Goal: Task Accomplishment & Management: Manage account settings

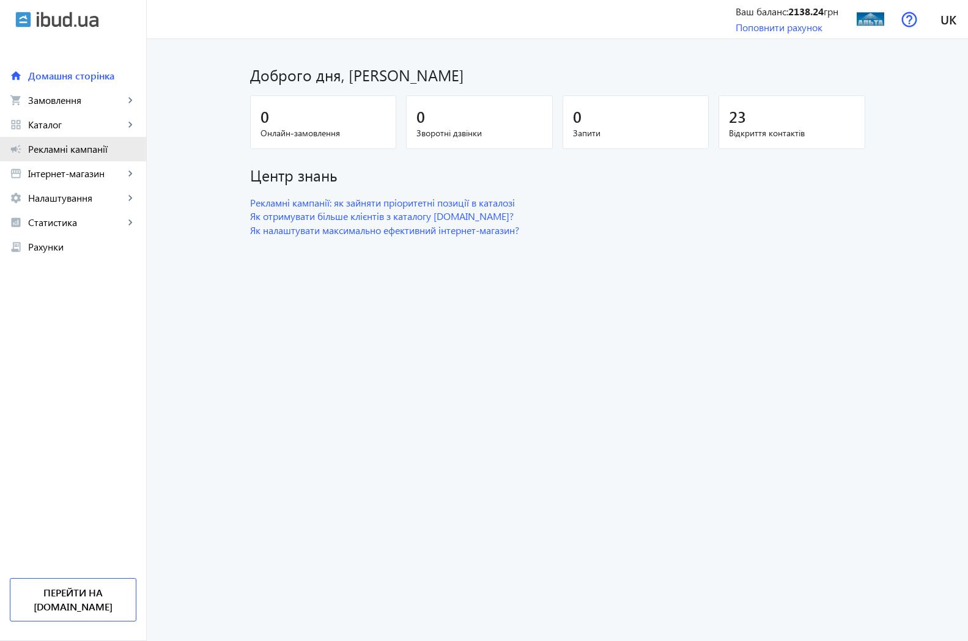
click at [57, 152] on span "Рекламні кампанії" at bounding box center [82, 149] width 108 height 12
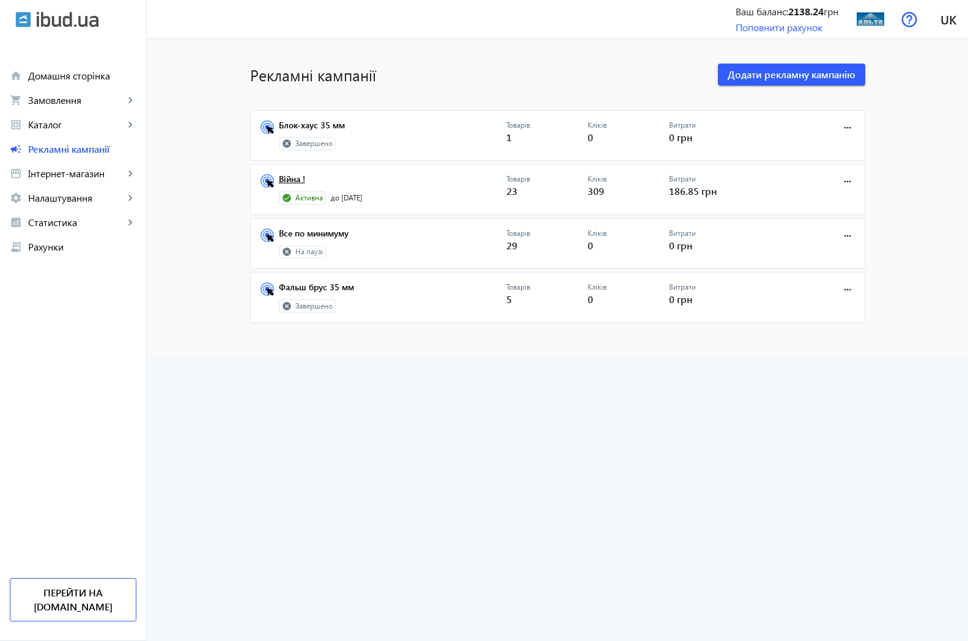
click at [286, 180] on link "Війна !" at bounding box center [392, 182] width 227 height 17
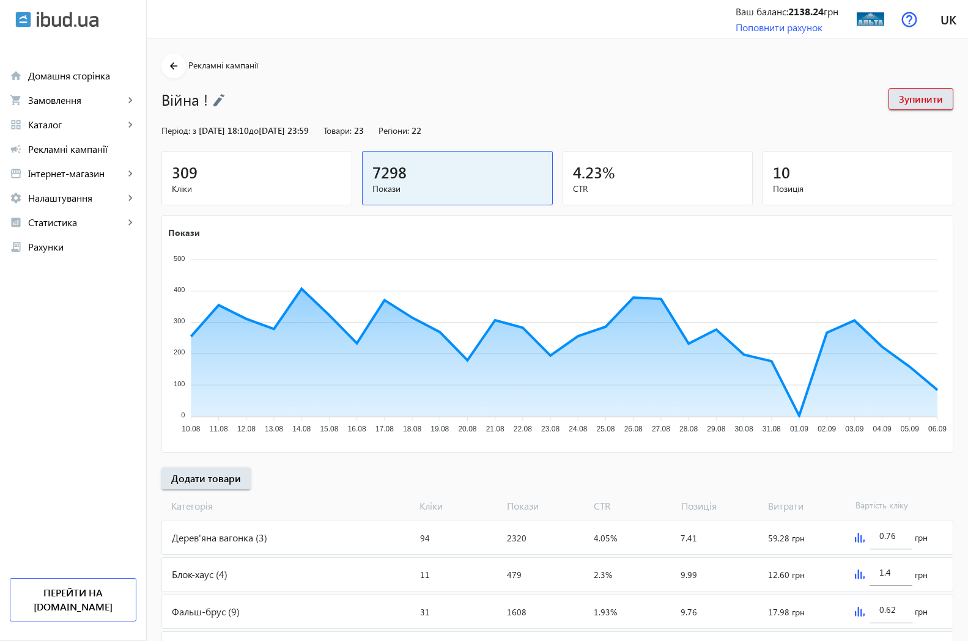
click at [182, 174] on span "309" at bounding box center [185, 172] width 26 height 20
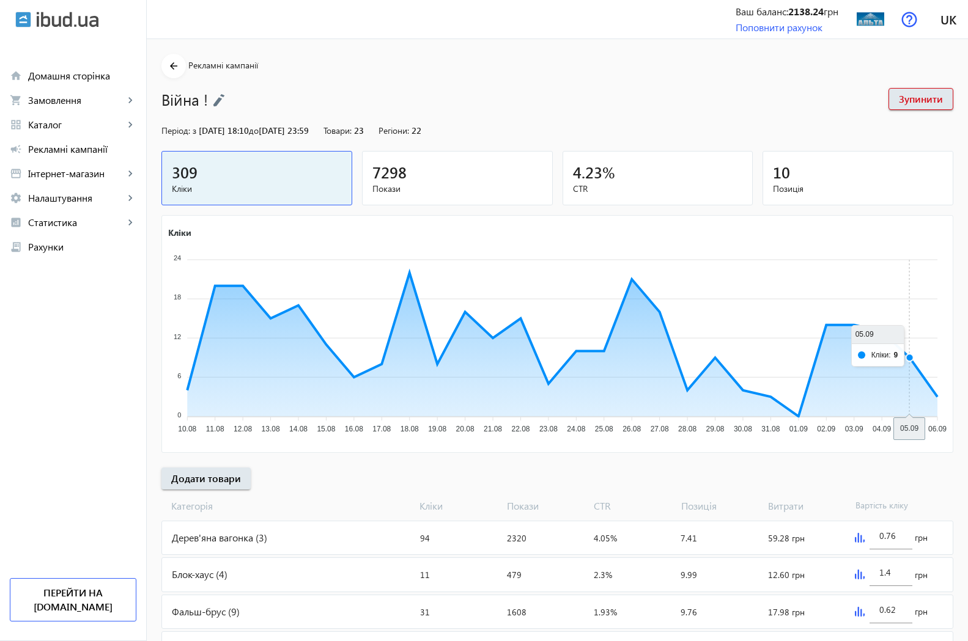
click at [908, 378] on icon "Кліки 24 24 18 18 12 12 6 6 0 0 10.08 10.08 11.08 11.08 12.08 12.08 13.08 13.08…" at bounding box center [557, 333] width 791 height 214
click at [40, 222] on span "Статистика" at bounding box center [76, 222] width 96 height 12
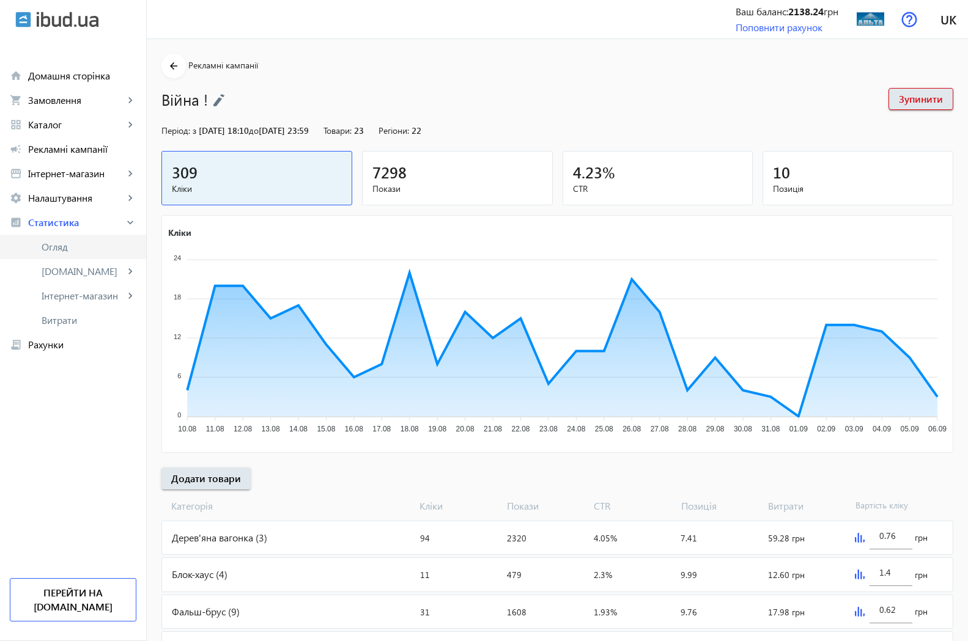
click at [62, 248] on span "Огляд" at bounding box center [89, 247] width 95 height 12
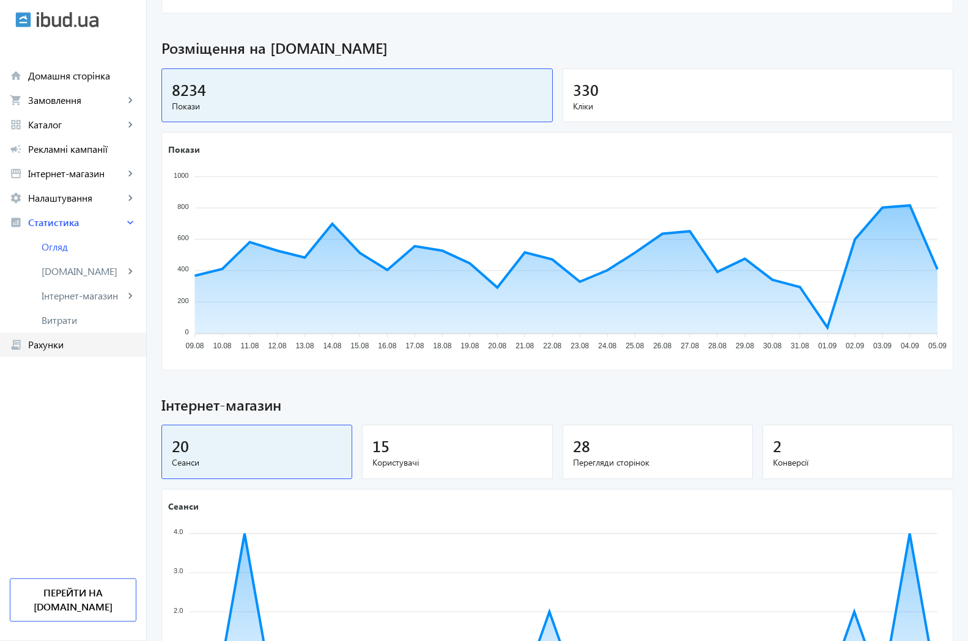
scroll to position [368, 0]
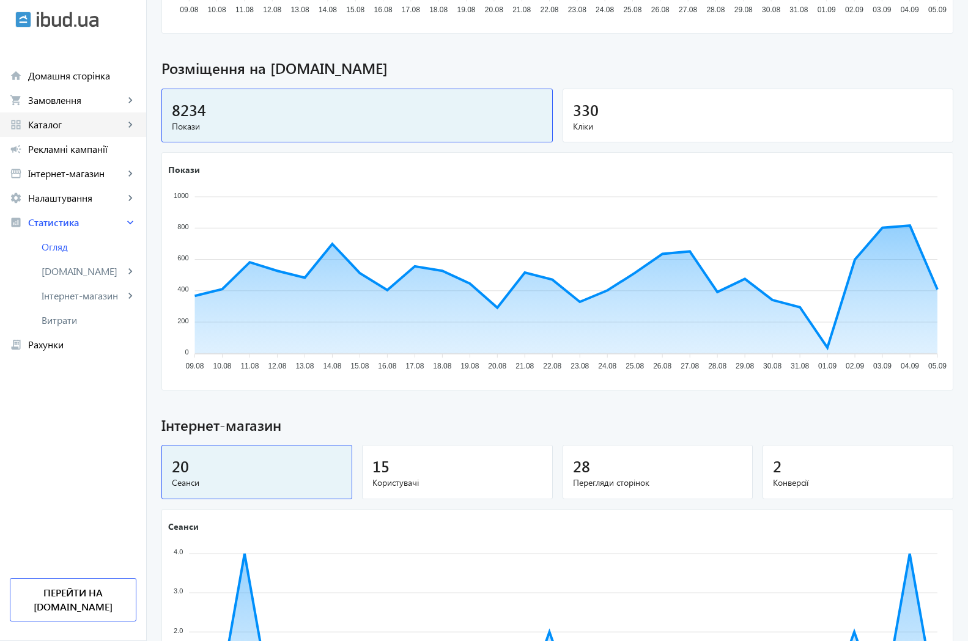
click at [59, 127] on span "Каталог" at bounding box center [76, 125] width 96 height 12
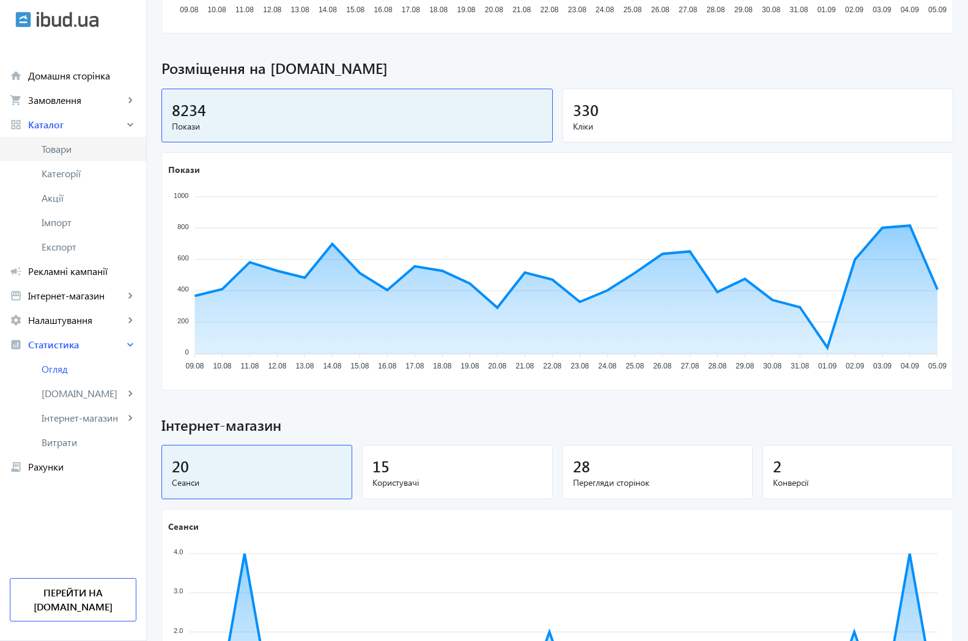
click at [61, 154] on span "Товари" at bounding box center [89, 149] width 95 height 12
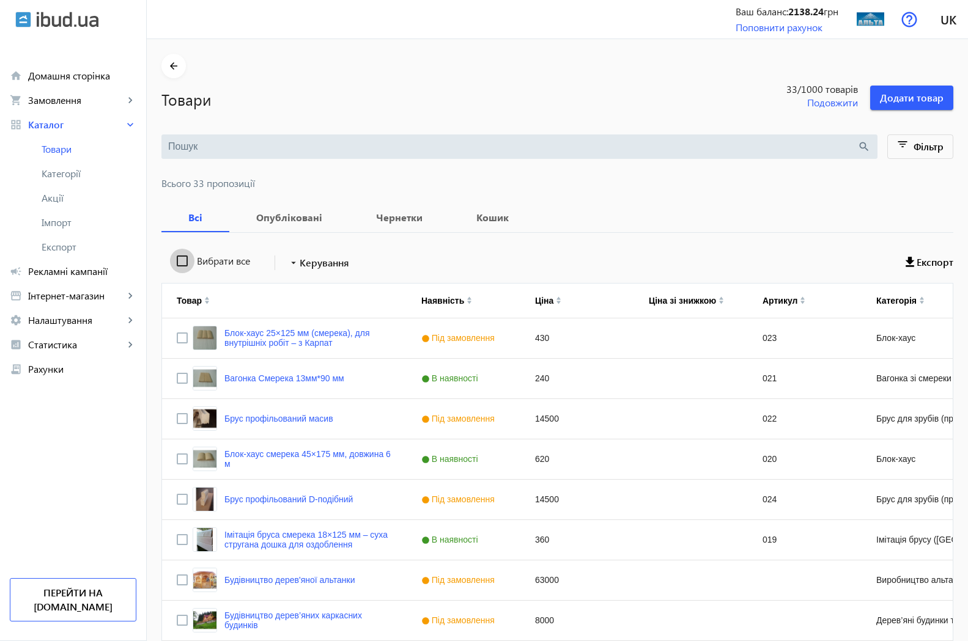
click at [171, 259] on input "Вибрати все" at bounding box center [182, 261] width 24 height 24
checkbox input "true"
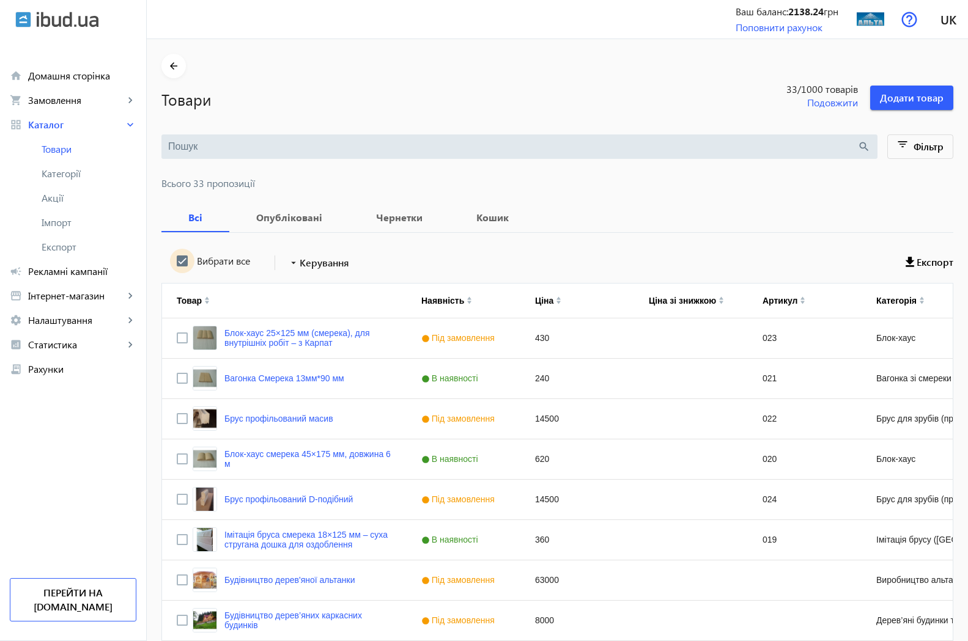
checkbox input "true"
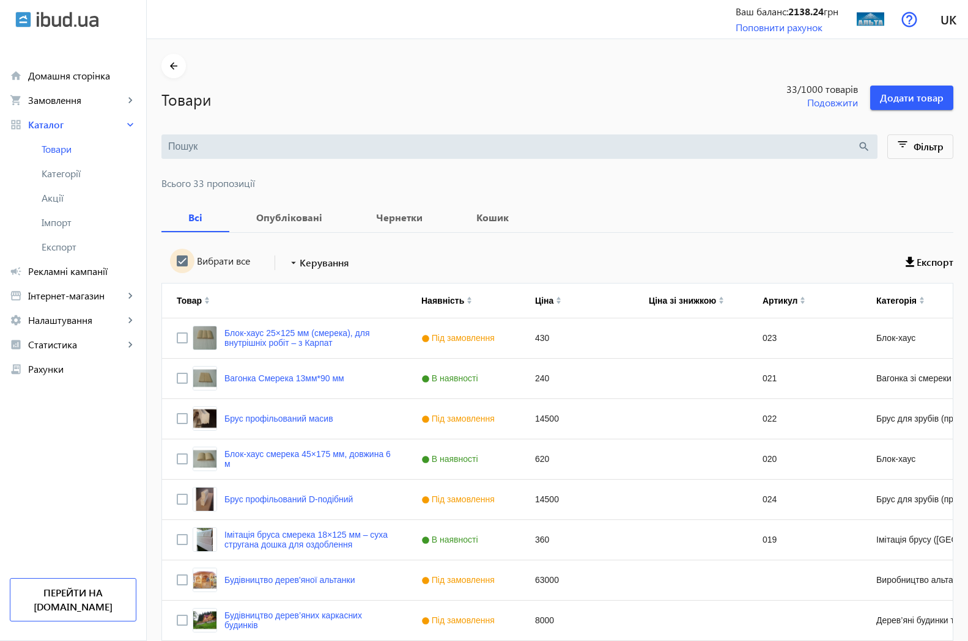
checkbox input "true"
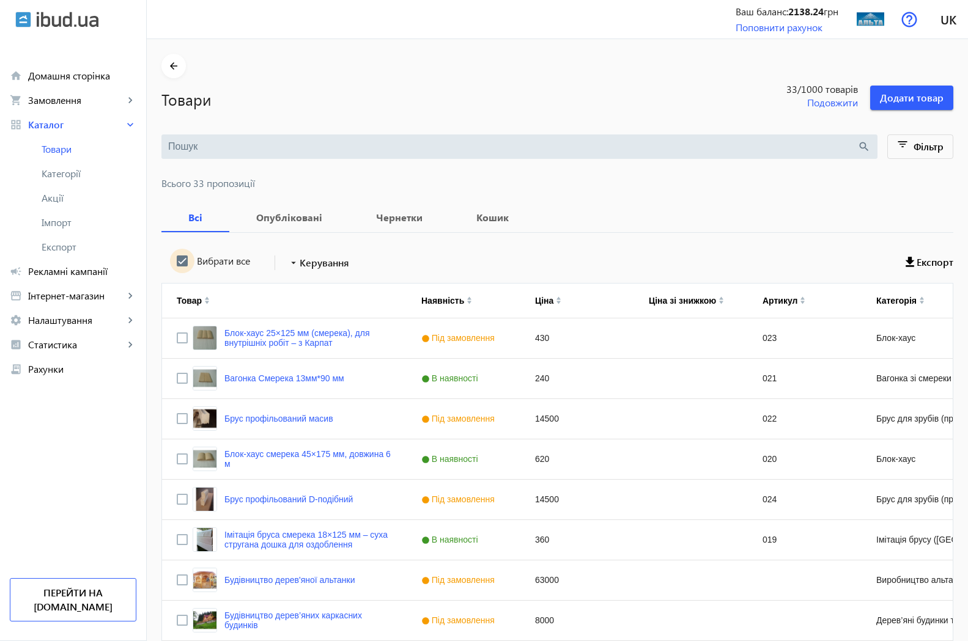
checkbox input "true"
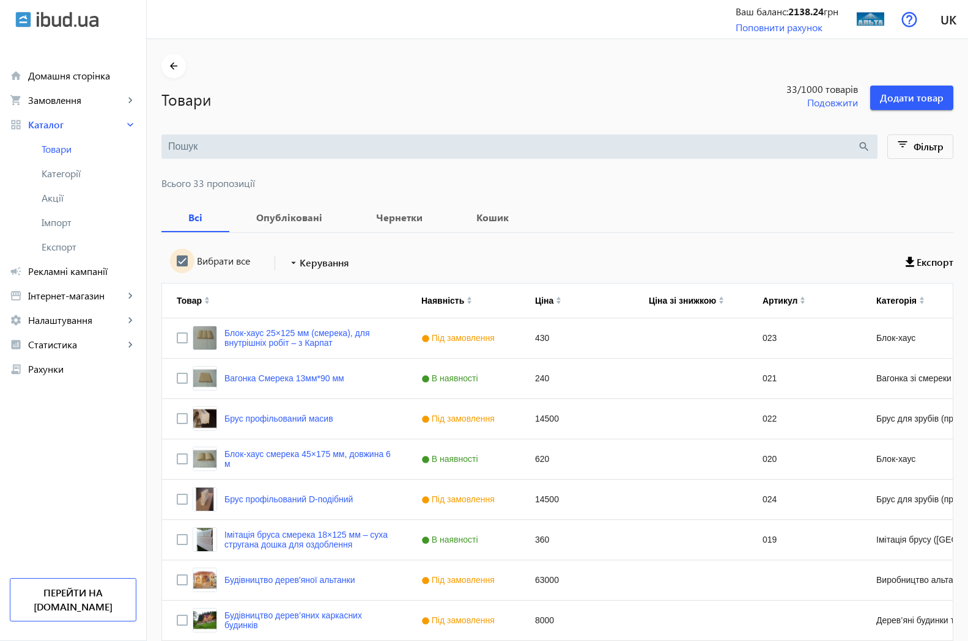
checkbox input "true"
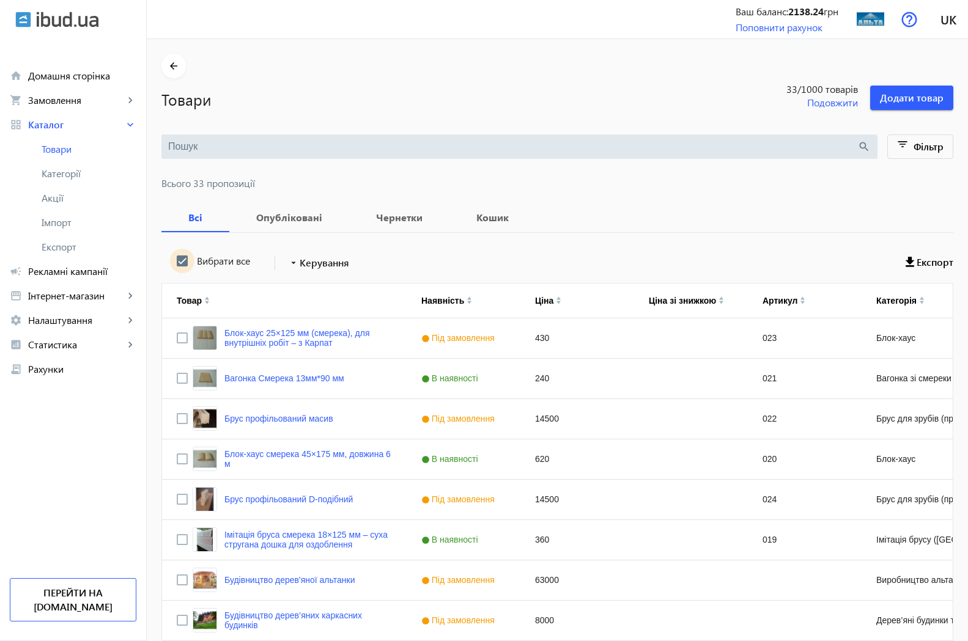
checkbox input "true"
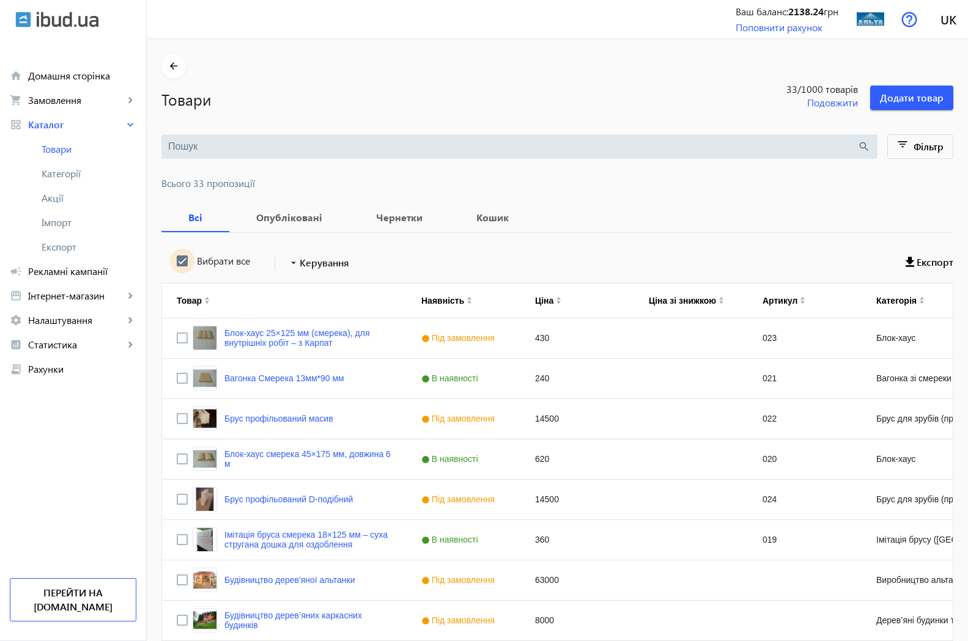
checkbox input "true"
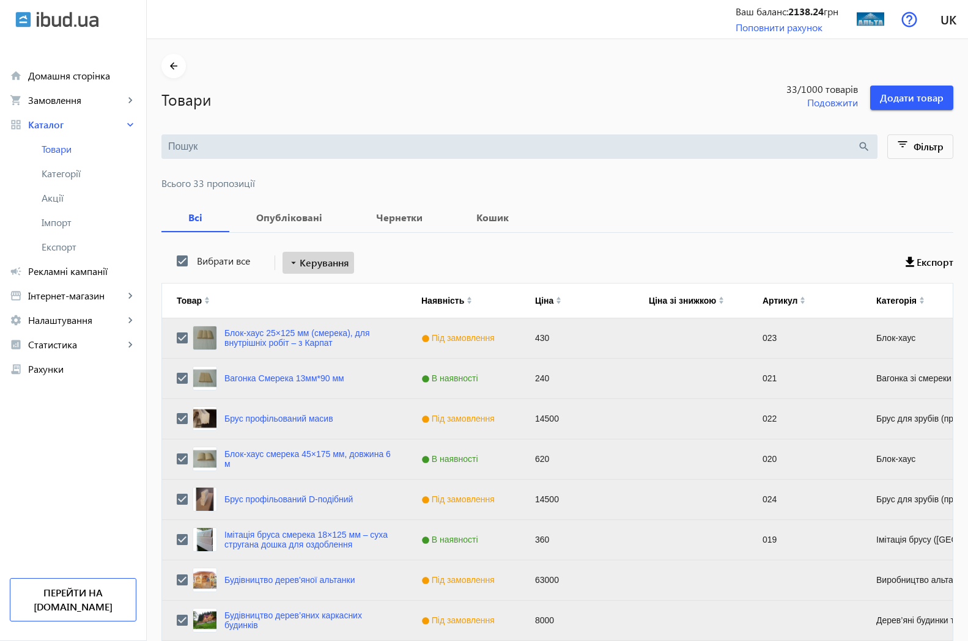
click at [293, 270] on button "arrow_drop_down Керування" at bounding box center [318, 263] width 72 height 22
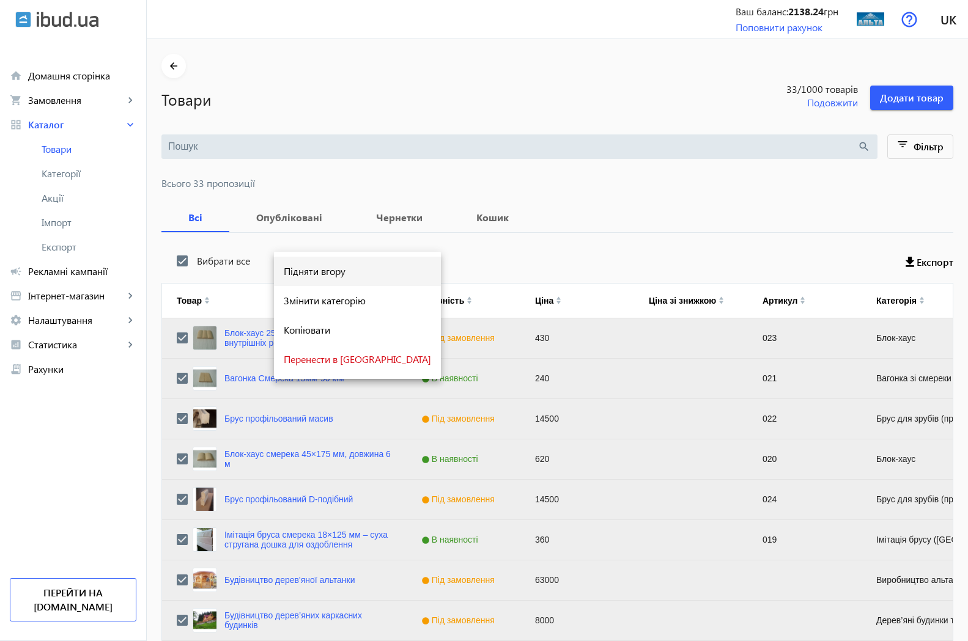
click at [320, 275] on span "Підняти вгору" at bounding box center [357, 271] width 147 height 10
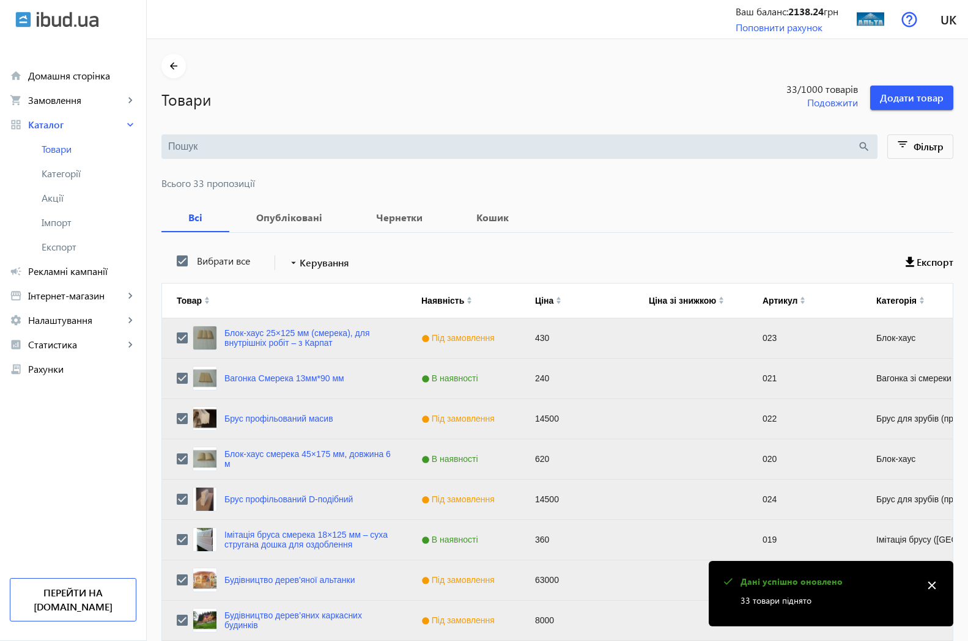
click at [932, 584] on mat-icon "close" at bounding box center [931, 585] width 18 height 18
